Goal: Transaction & Acquisition: Purchase product/service

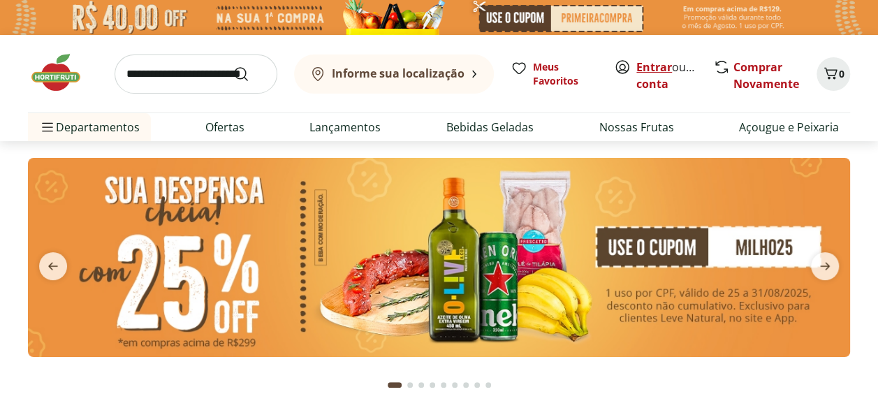
click at [651, 68] on link "Entrar" at bounding box center [654, 66] width 36 height 15
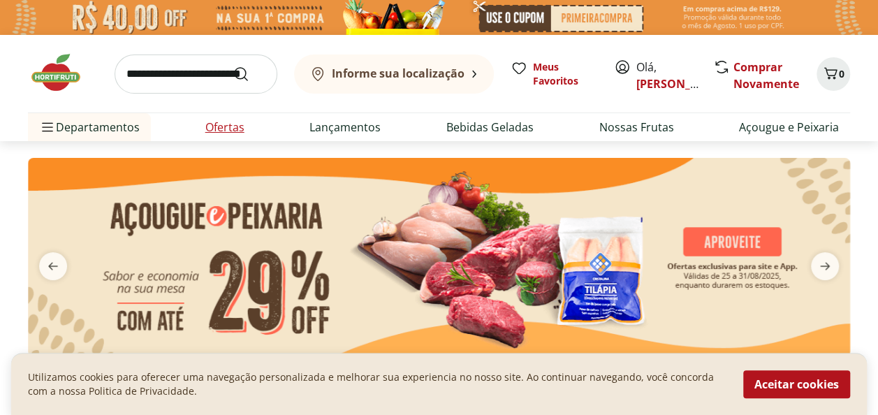
click at [223, 124] on link "Ofertas" at bounding box center [224, 127] width 39 height 17
select select "**********"
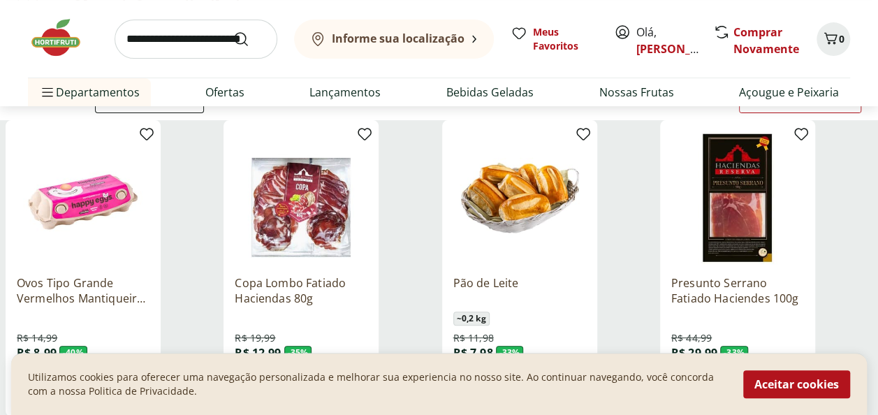
scroll to position [306, 0]
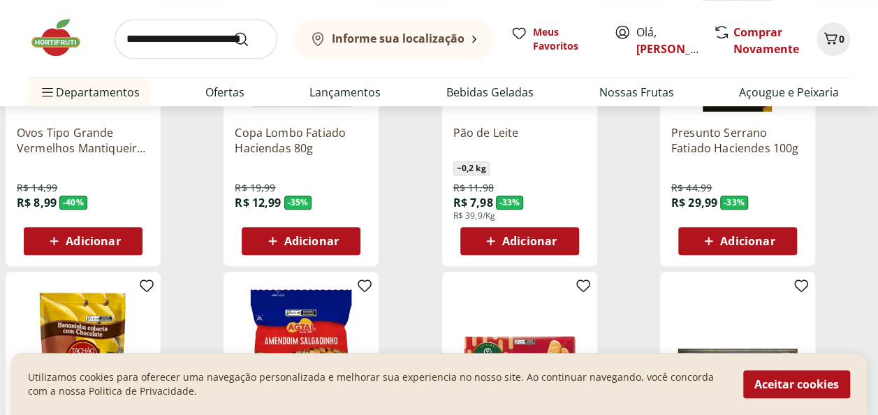
click at [763, 237] on span "Adicionar" at bounding box center [747, 240] width 54 height 11
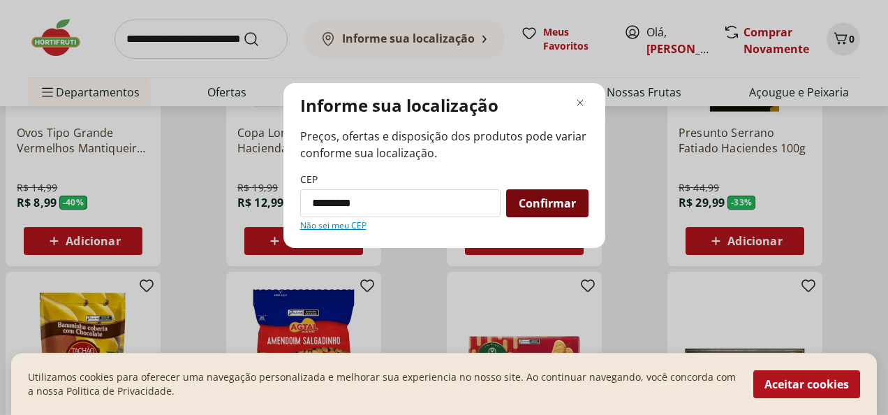
type input "*********"
click at [547, 205] on span "Confirmar" at bounding box center [547, 203] width 57 height 11
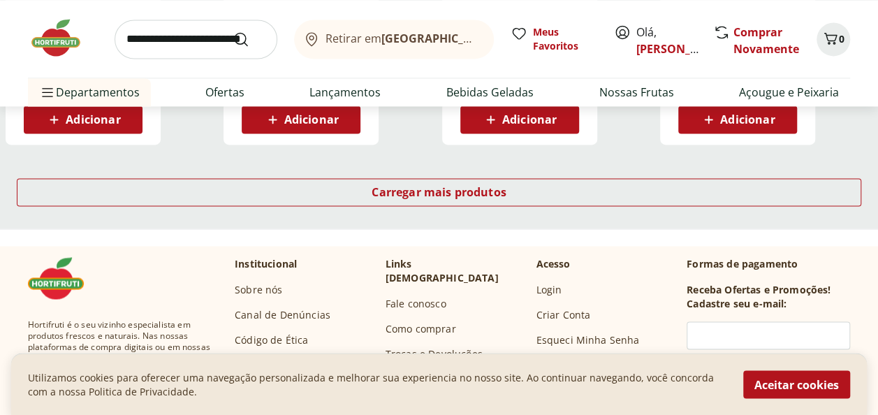
scroll to position [980, 0]
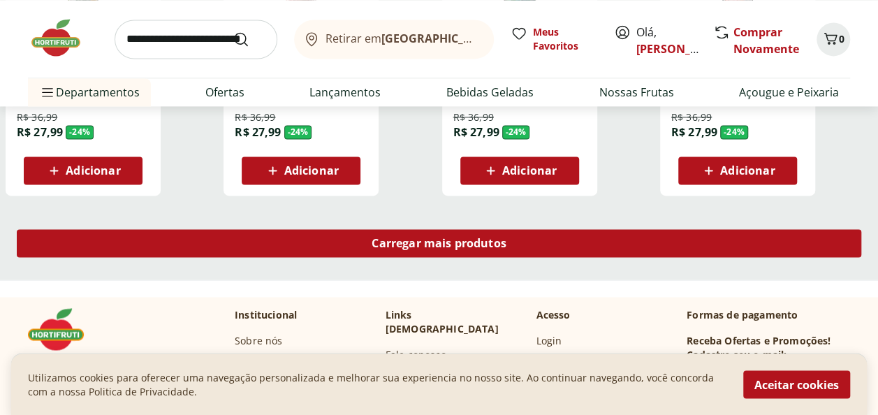
click at [436, 243] on span "Carregar mais produtos" at bounding box center [438, 242] width 135 height 11
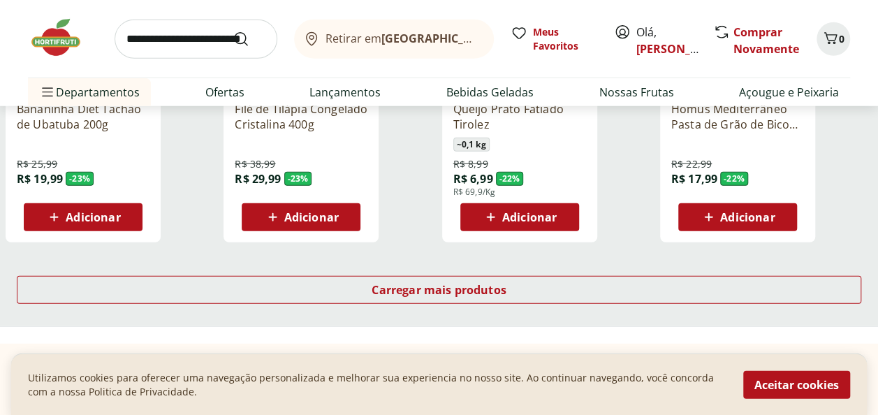
scroll to position [1910, 0]
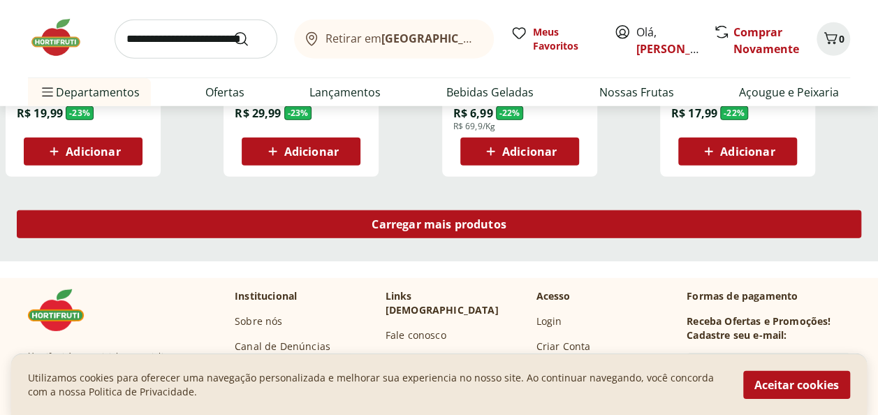
click at [423, 219] on span "Carregar mais produtos" at bounding box center [438, 224] width 135 height 11
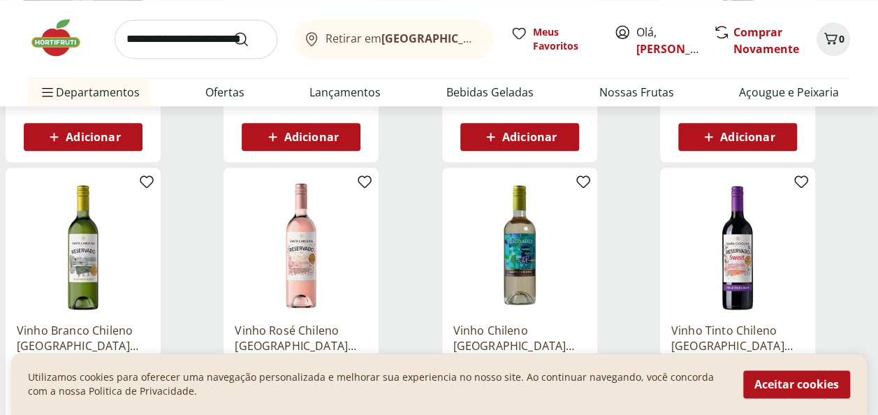
scroll to position [546, 0]
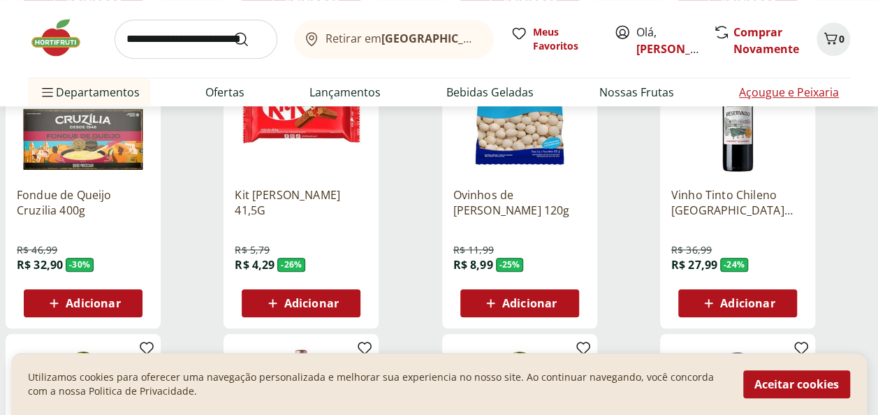
click at [784, 94] on link "Açougue e Peixaria" at bounding box center [789, 92] width 100 height 17
select select "**********"
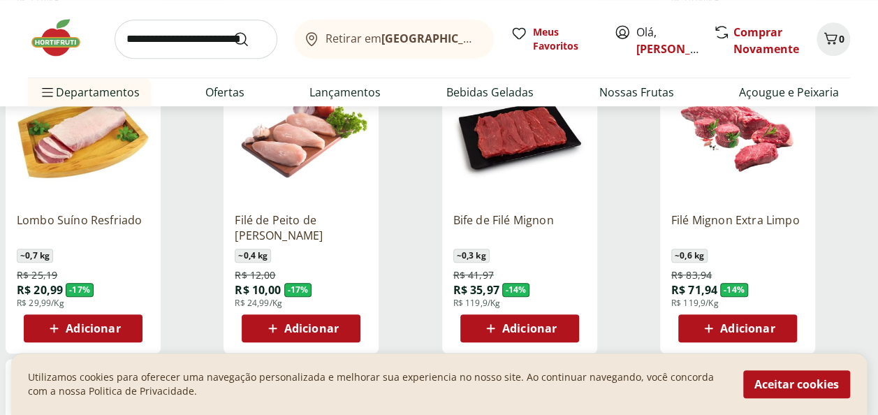
scroll to position [532, 0]
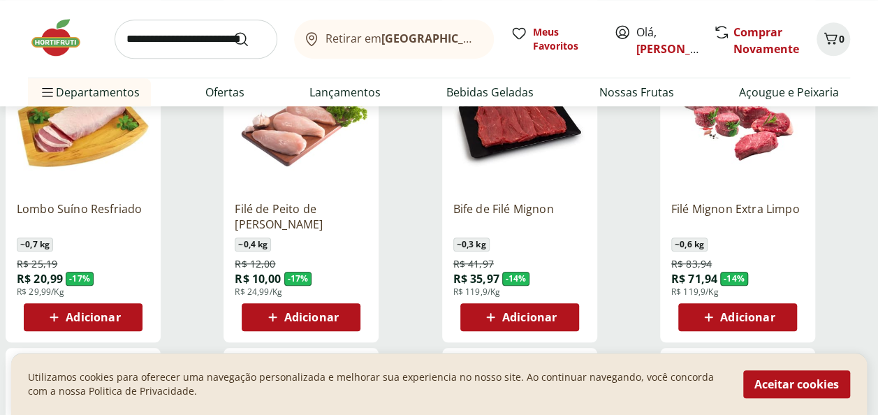
click at [322, 311] on span "Adicionar" at bounding box center [311, 316] width 54 height 11
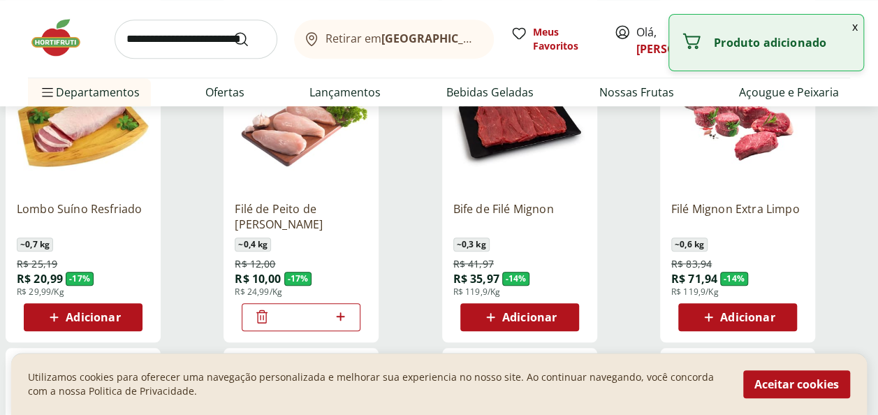
click at [341, 317] on icon at bounding box center [340, 316] width 8 height 8
type input "*"
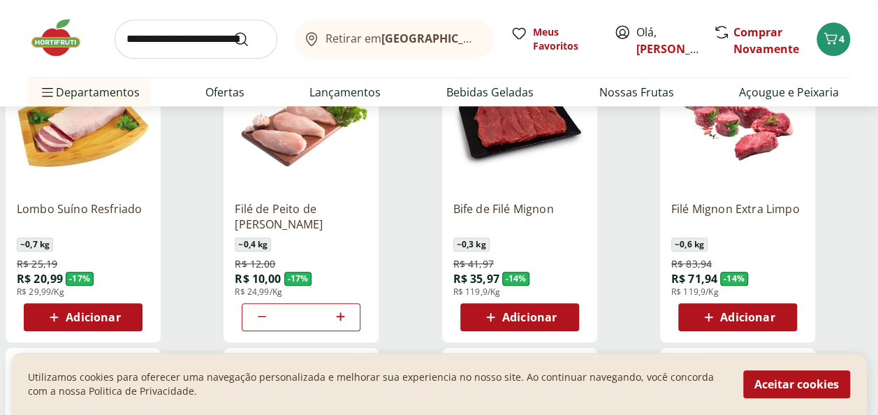
click at [776, 309] on div "Adicionar" at bounding box center [737, 316] width 96 height 25
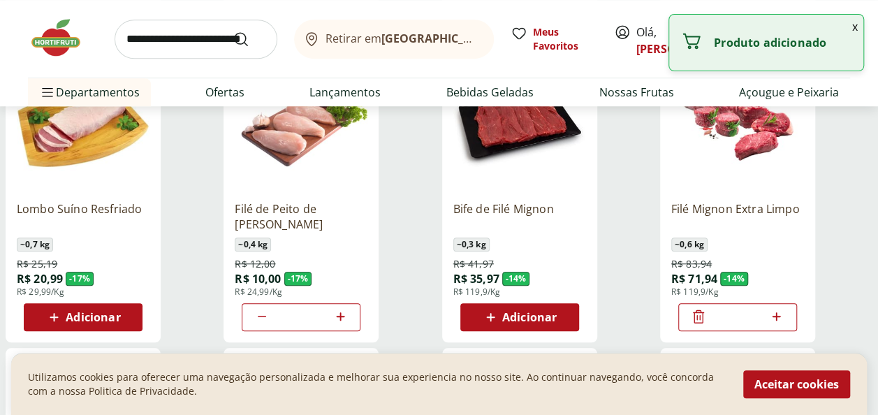
click at [778, 316] on icon at bounding box center [776, 316] width 8 height 8
type input "*"
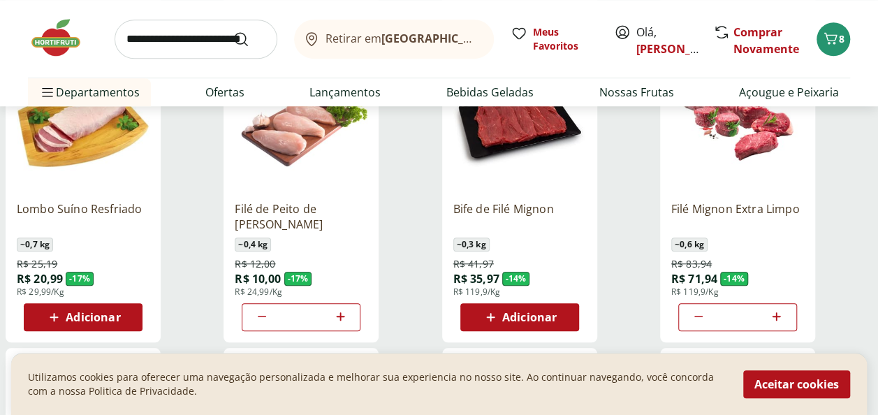
scroll to position [573, 0]
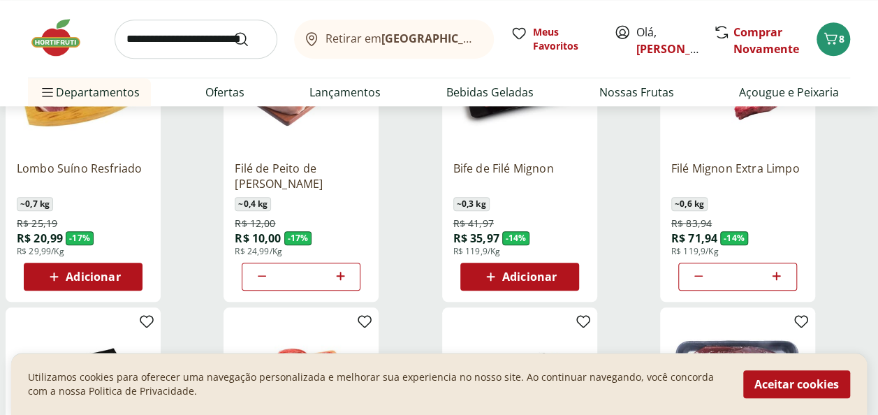
click at [94, 278] on span "Adicionar" at bounding box center [93, 276] width 54 height 11
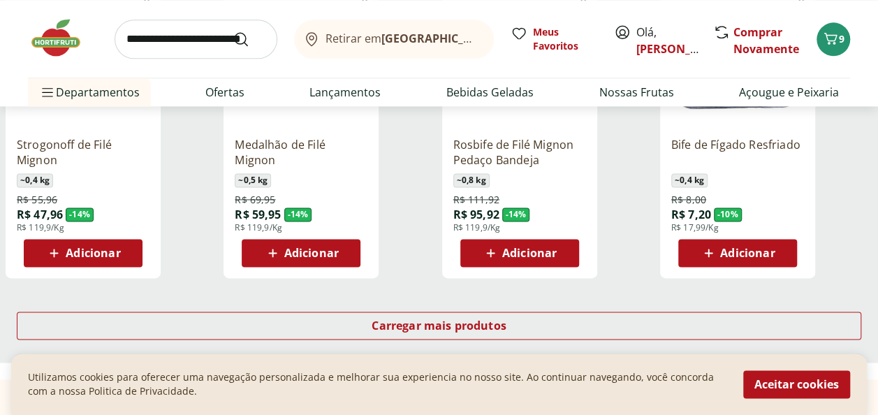
scroll to position [889, 0]
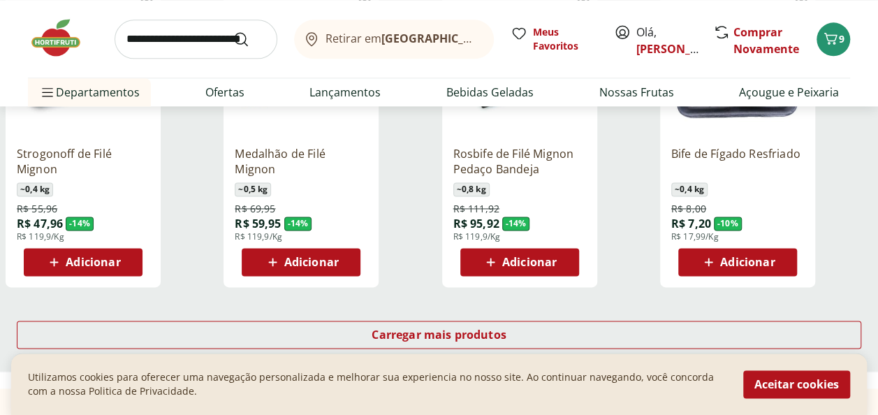
click at [754, 257] on span "Adicionar" at bounding box center [747, 261] width 54 height 11
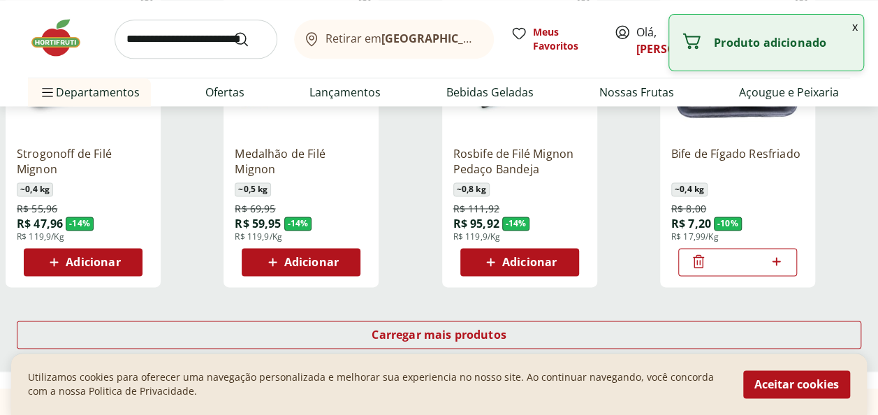
click at [771, 263] on icon at bounding box center [775, 261] width 17 height 17
type input "*"
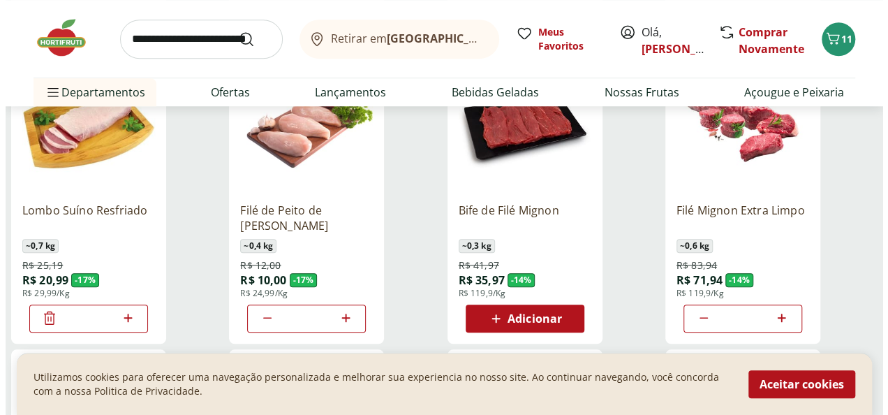
scroll to position [369, 0]
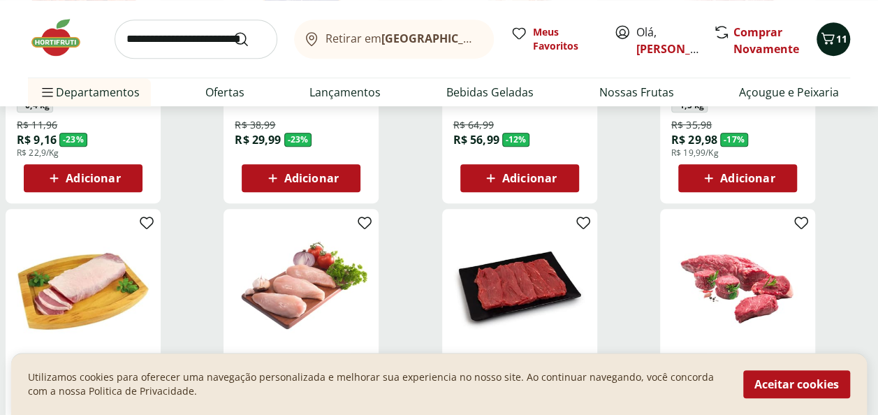
click at [831, 42] on icon "Carrinho" at bounding box center [827, 38] width 13 height 12
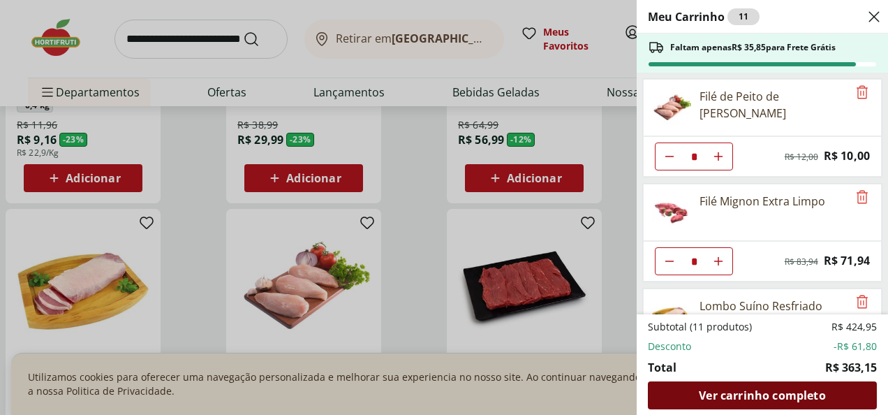
click at [793, 392] on span "Ver carrinho completo" at bounding box center [762, 395] width 126 height 11
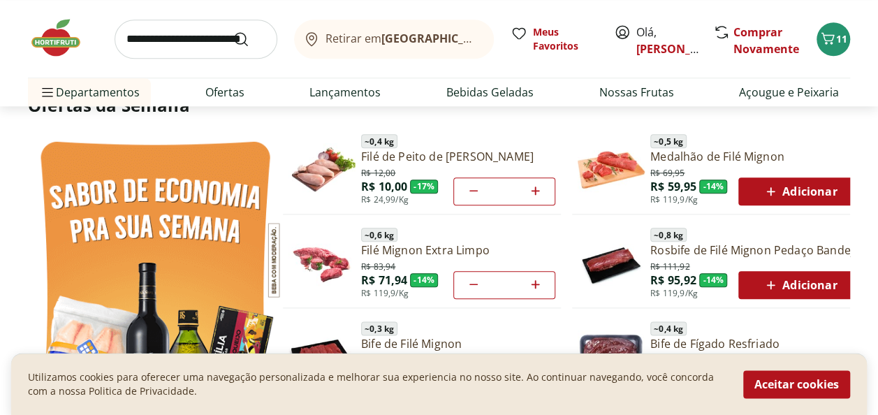
scroll to position [735, 0]
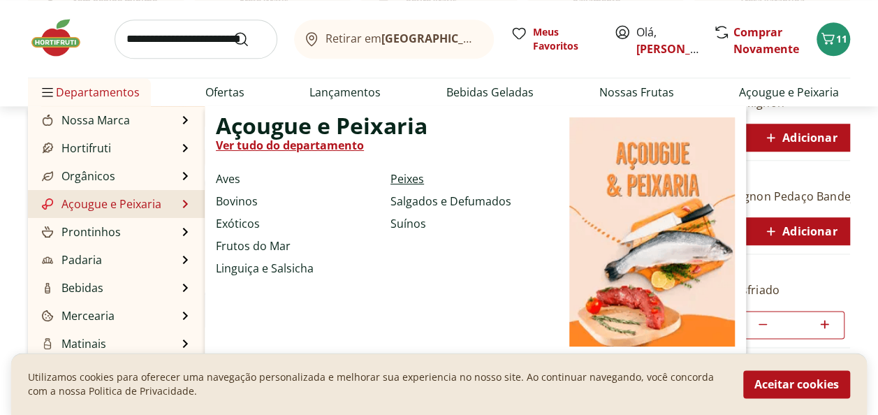
click at [418, 175] on link "Peixes" at bounding box center [407, 178] width 34 height 17
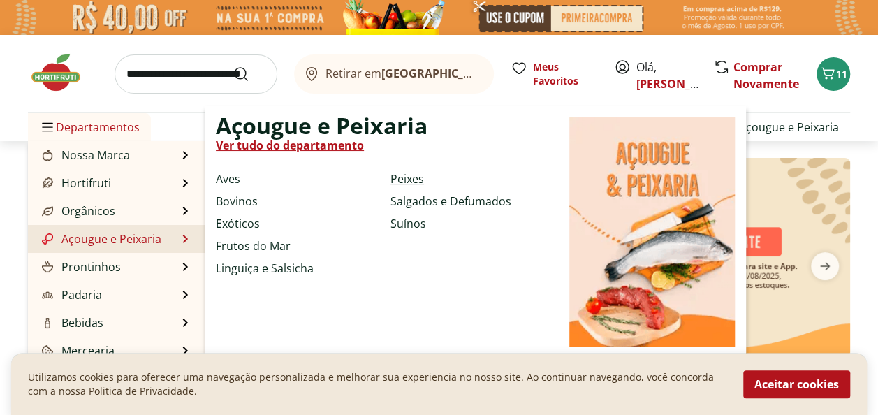
select select "**********"
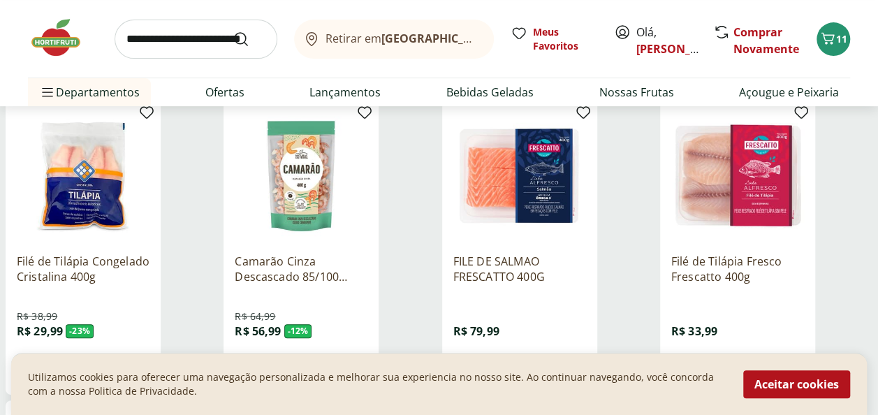
scroll to position [193, 0]
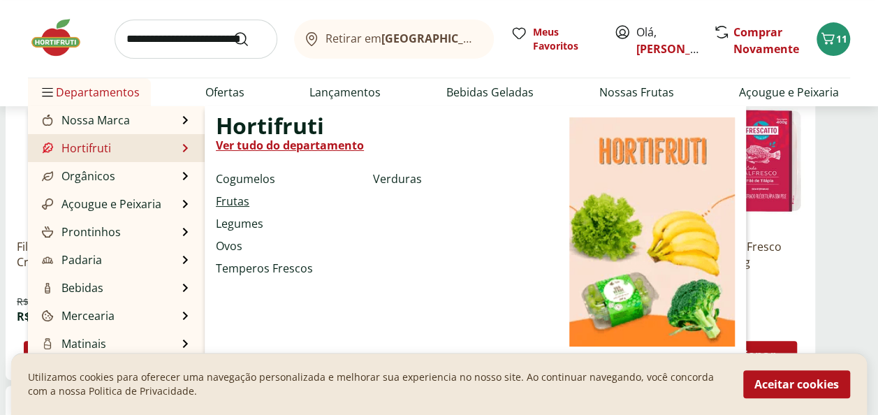
click at [233, 201] on link "Frutas" at bounding box center [233, 201] width 34 height 17
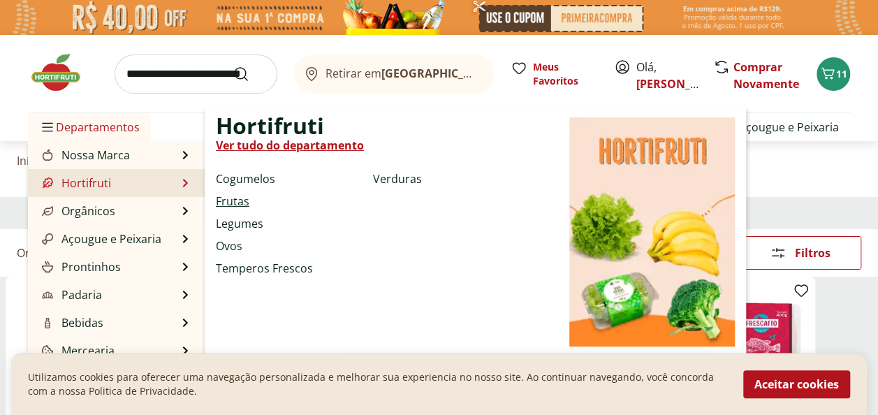
select select "**********"
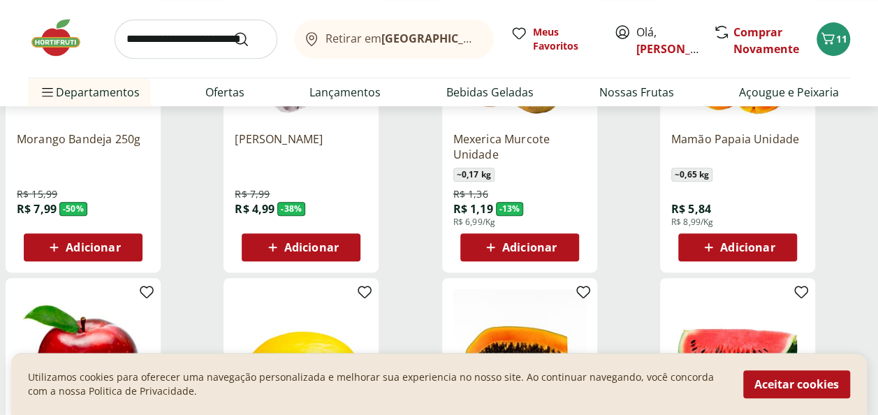
scroll to position [69, 0]
